Goal: Task Accomplishment & Management: Manage account settings

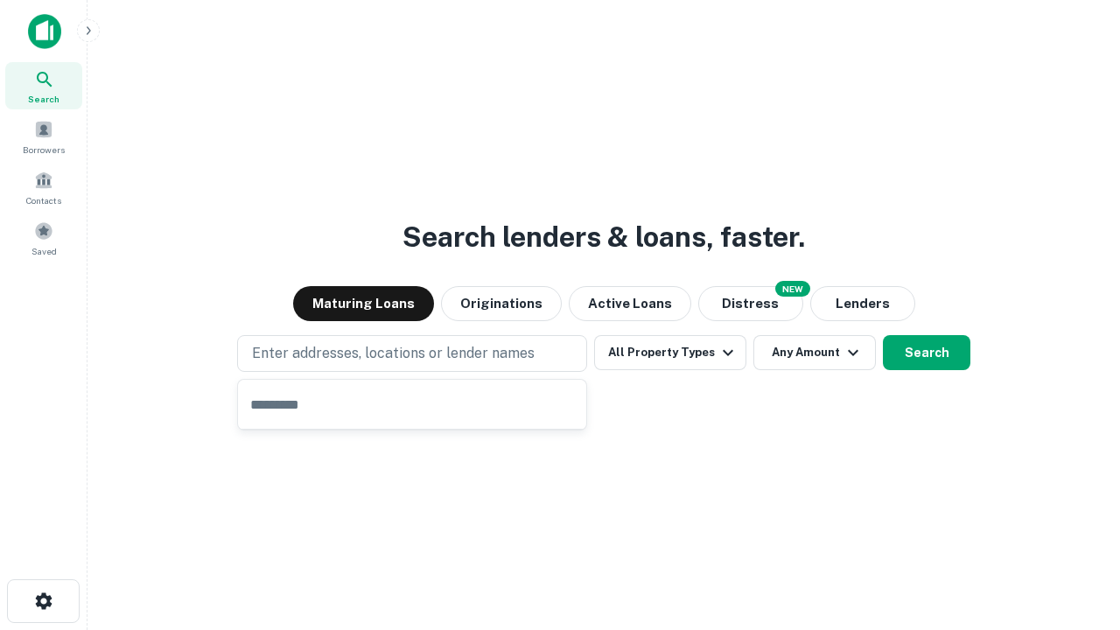
type input "**********"
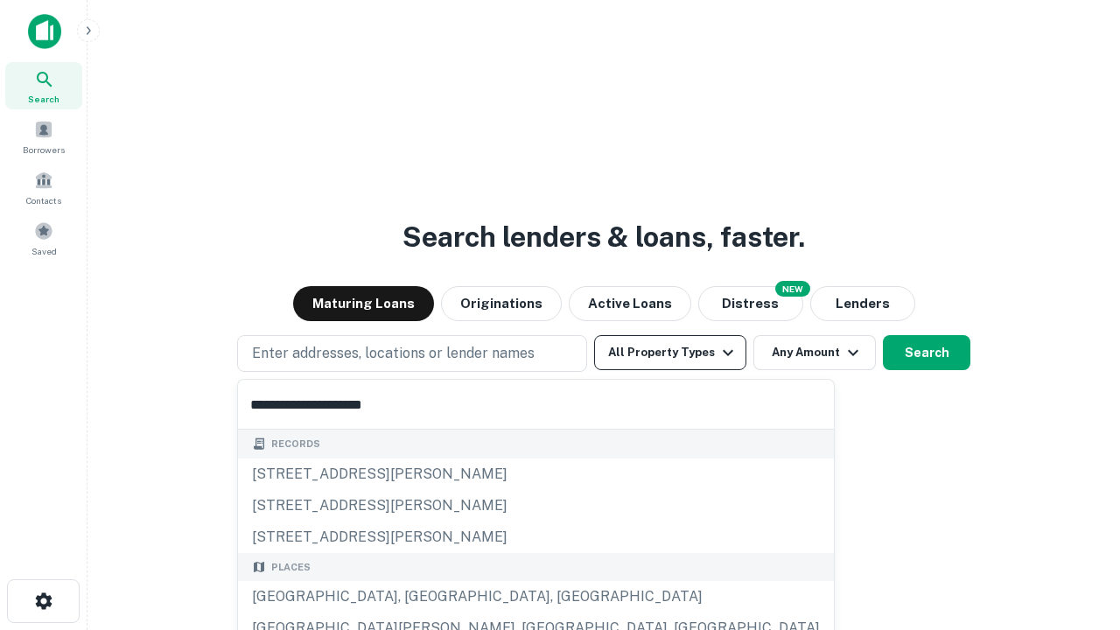
click at [670, 353] on button "All Property Types" at bounding box center [670, 352] width 152 height 35
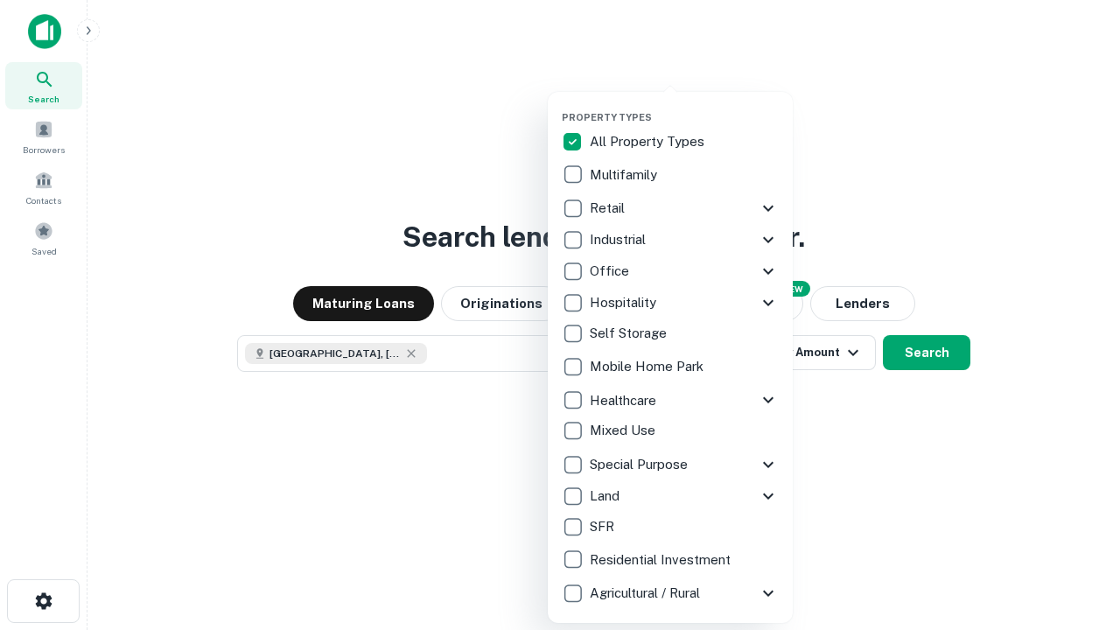
click at [684, 106] on button "button" at bounding box center [684, 106] width 245 height 1
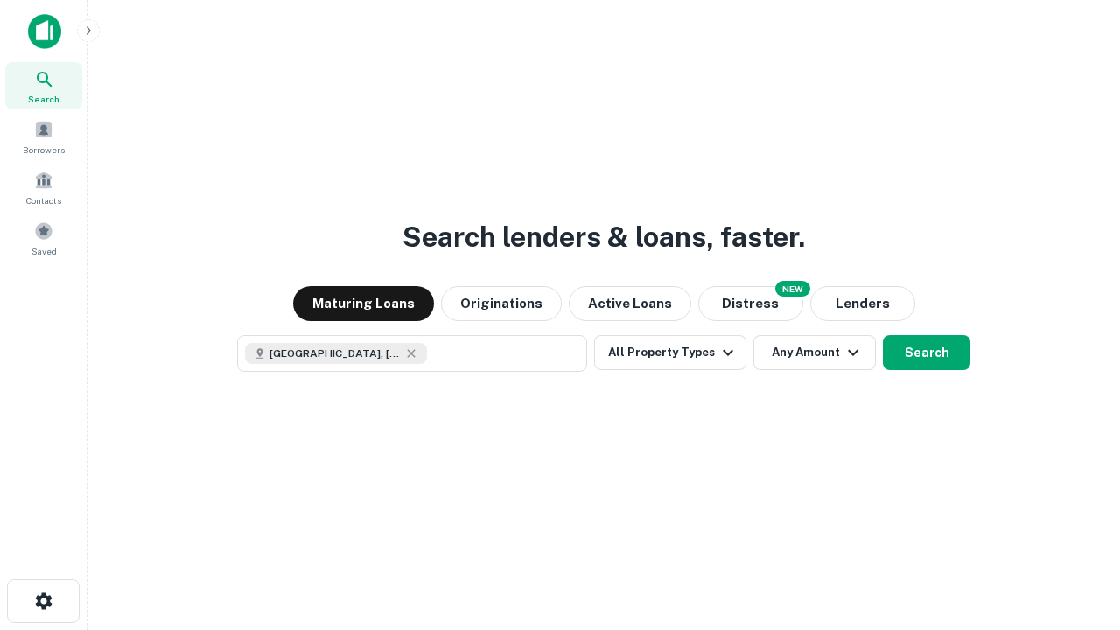
scroll to position [28, 0]
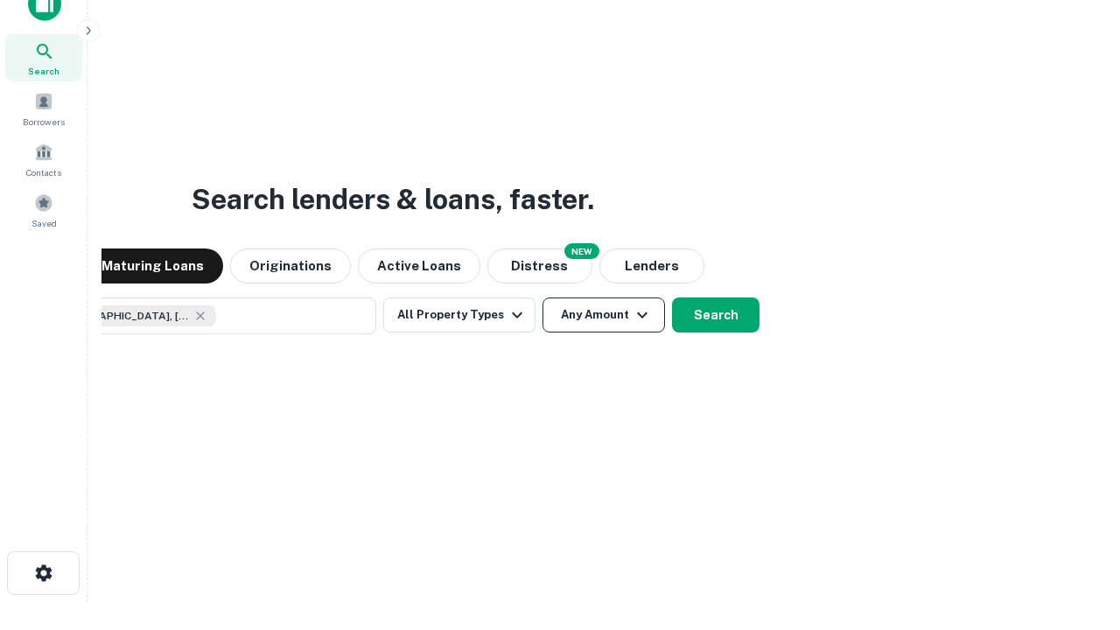
click at [542, 297] on button "Any Amount" at bounding box center [603, 314] width 122 height 35
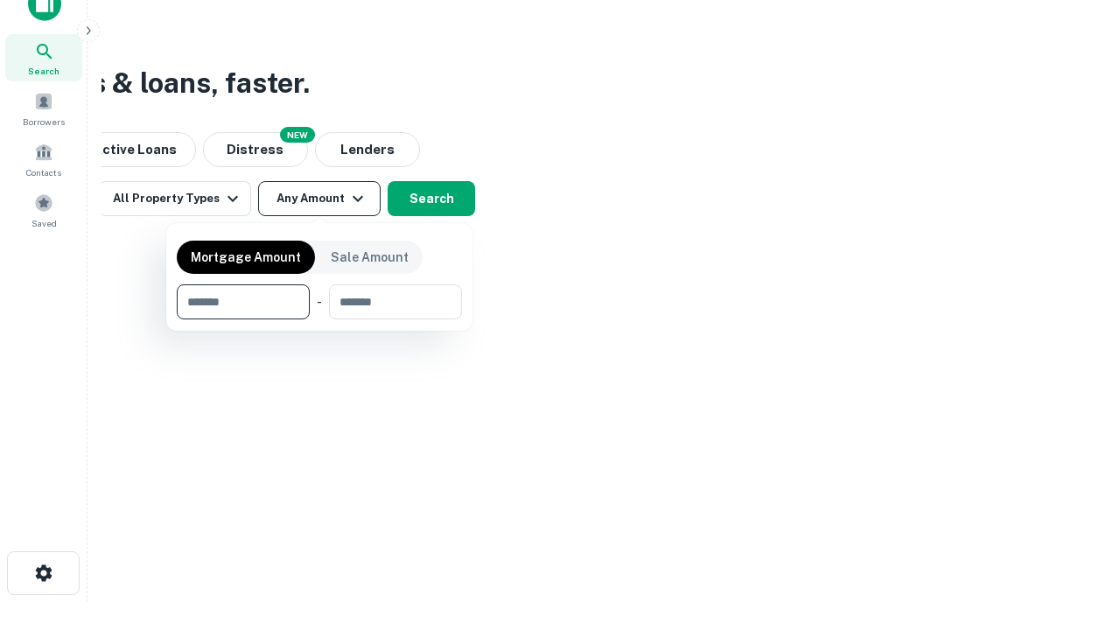
type input "*******"
click at [319, 319] on button "button" at bounding box center [319, 319] width 285 height 1
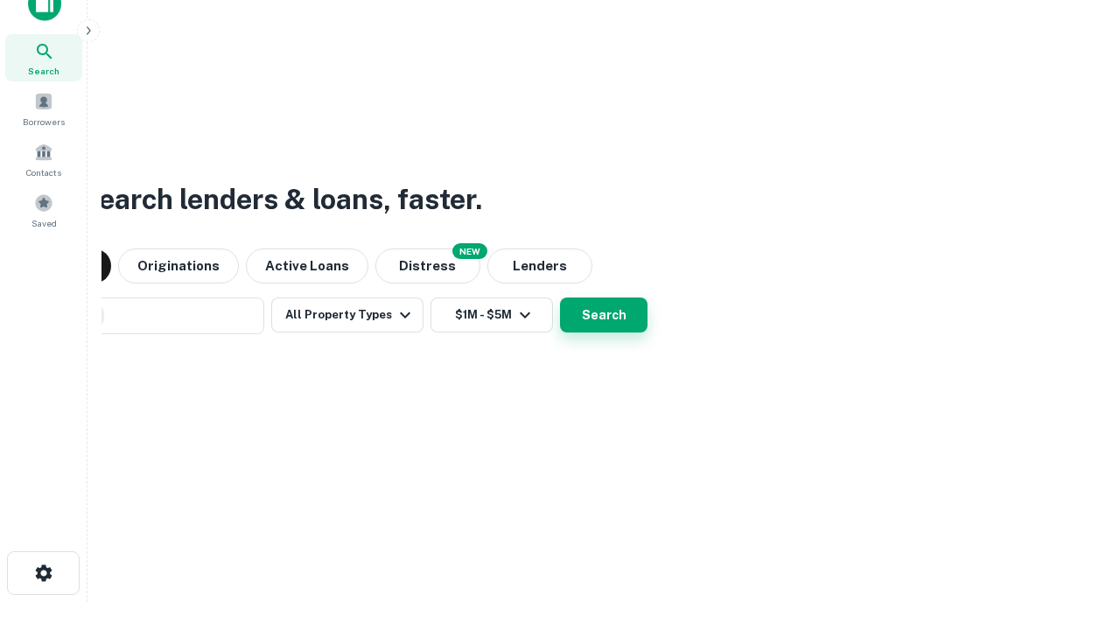
click at [560, 297] on button "Search" at bounding box center [603, 314] width 87 height 35
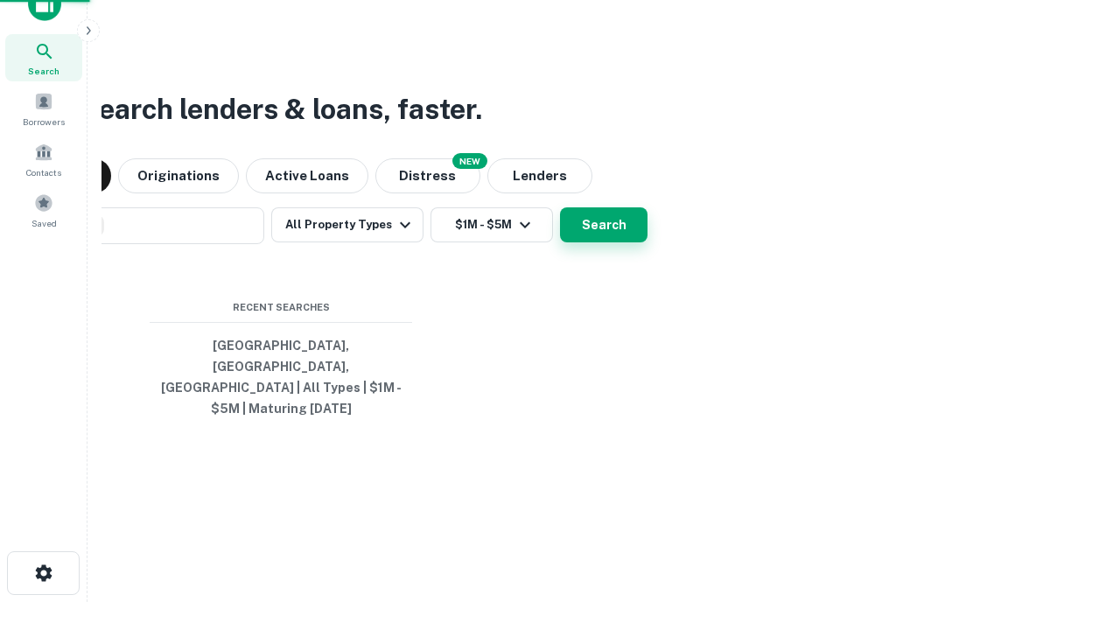
scroll to position [57, 495]
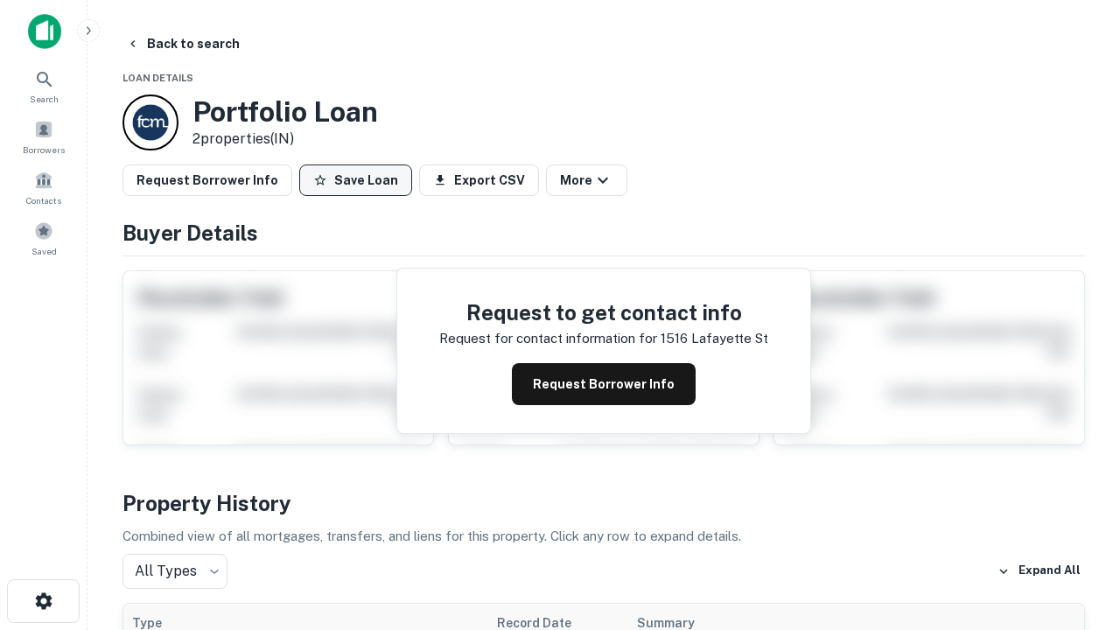
click at [355, 180] on button "Save Loan" at bounding box center [355, 179] width 113 height 31
click at [360, 180] on button "Loan Saved" at bounding box center [359, 179] width 121 height 31
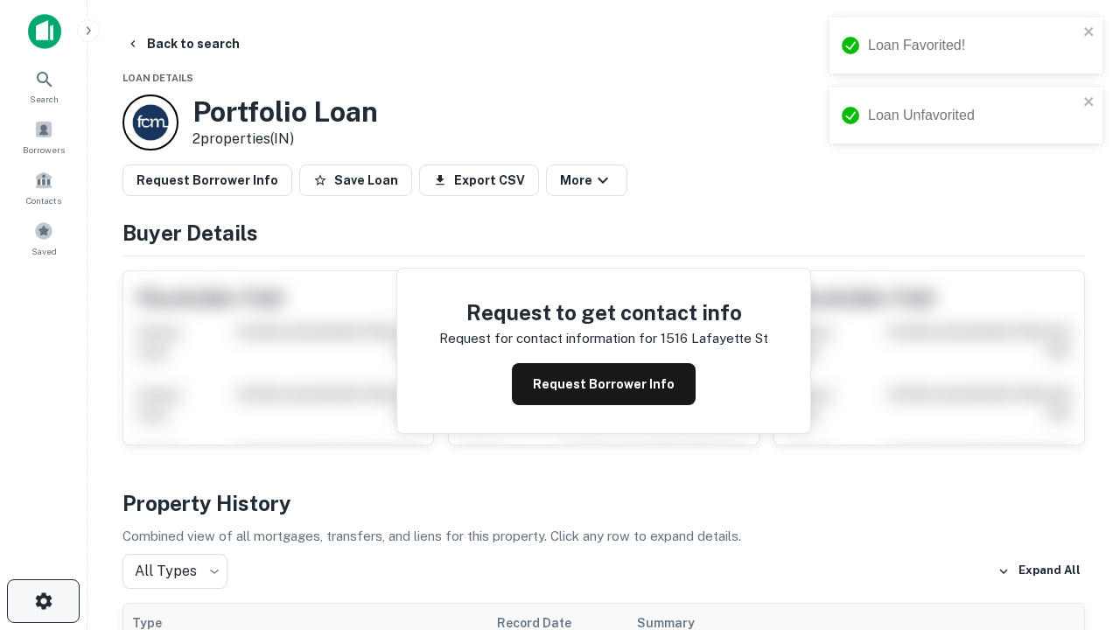
click at [43, 601] on icon "button" at bounding box center [43, 601] width 21 height 21
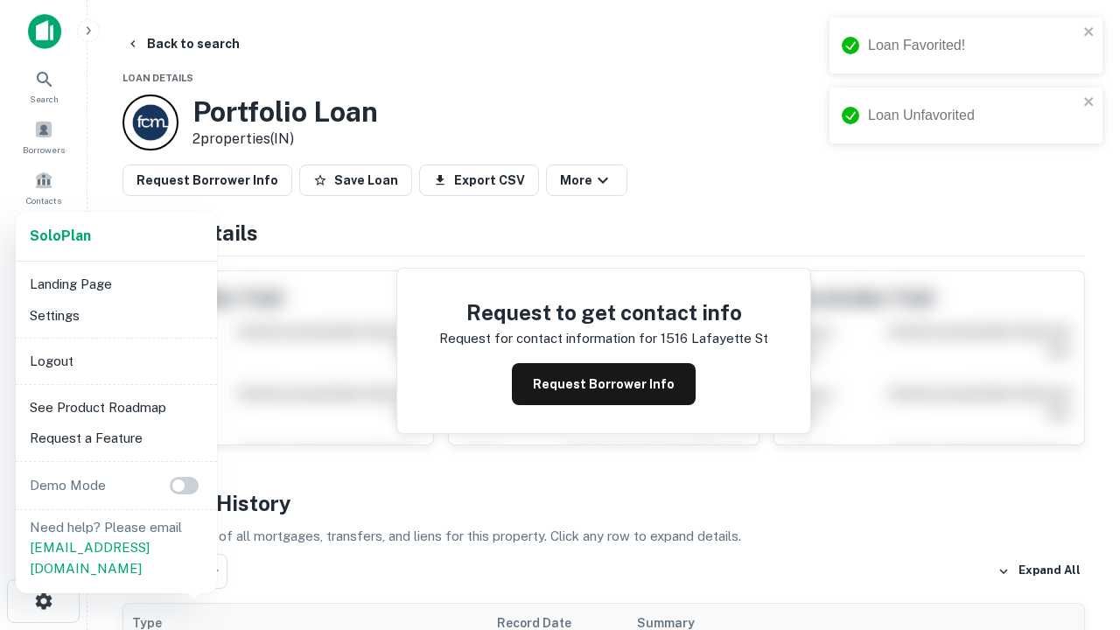
click at [115, 360] on li "Logout" at bounding box center [116, 361] width 187 height 31
